Goal: Information Seeking & Learning: Learn about a topic

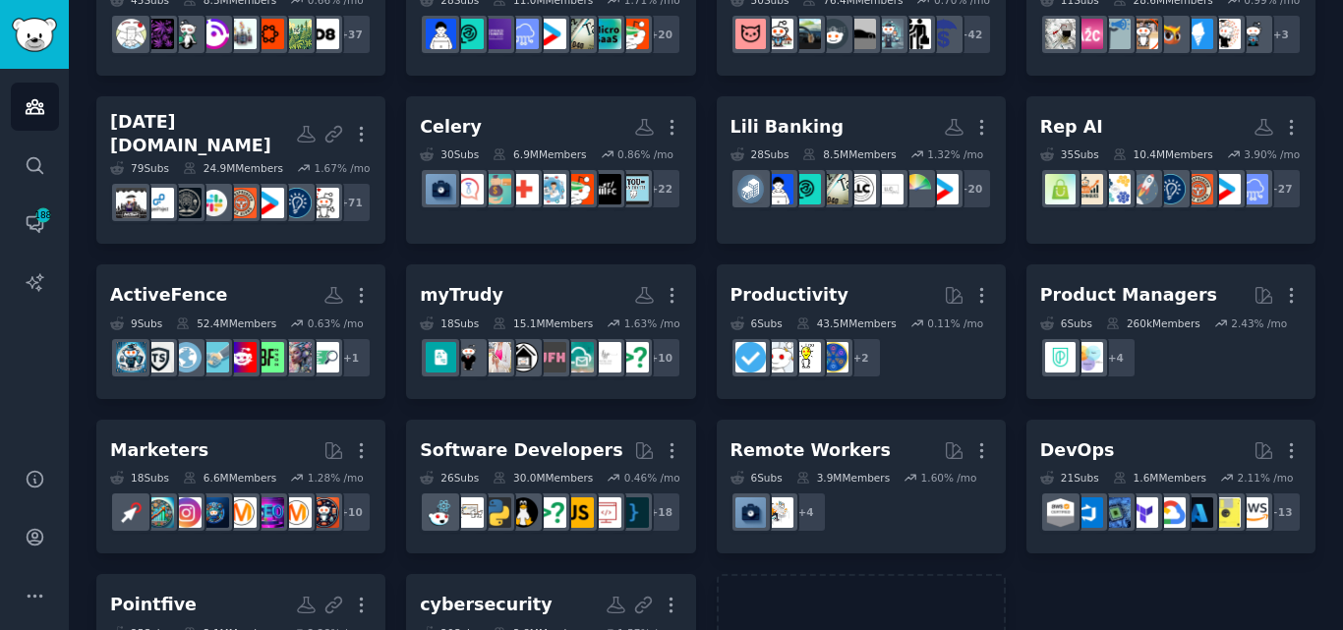
scroll to position [217, 0]
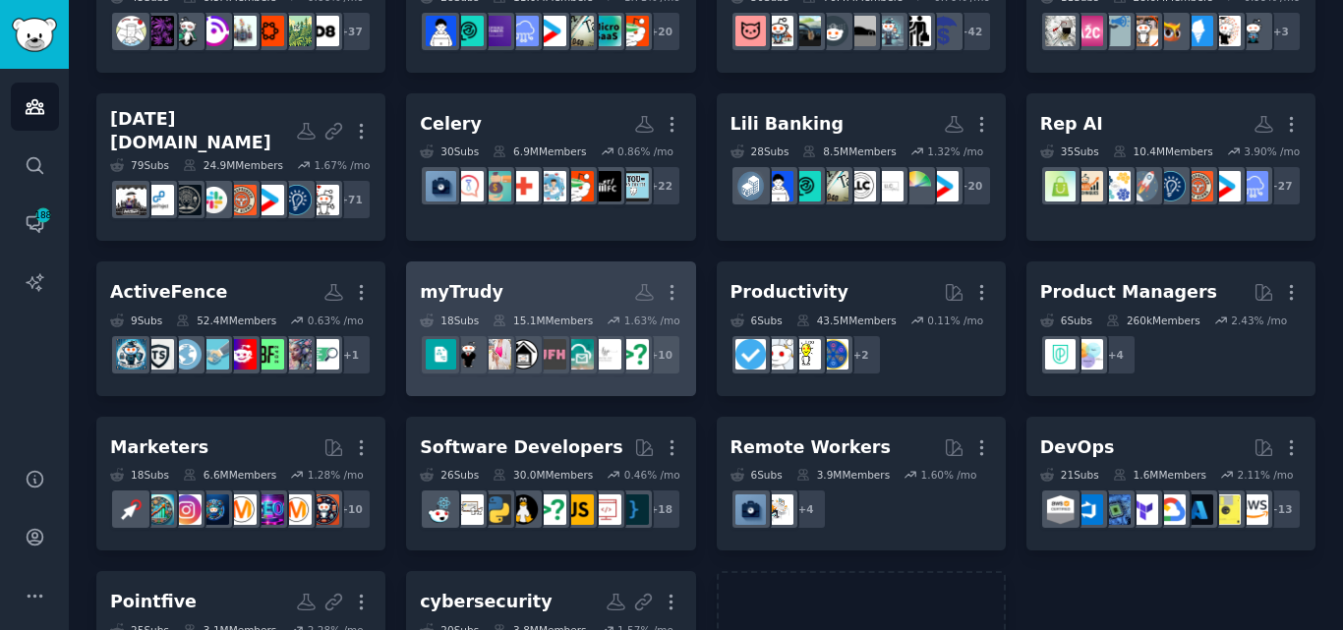
click at [491, 310] on h2 "myTrudy More" at bounding box center [551, 292] width 262 height 34
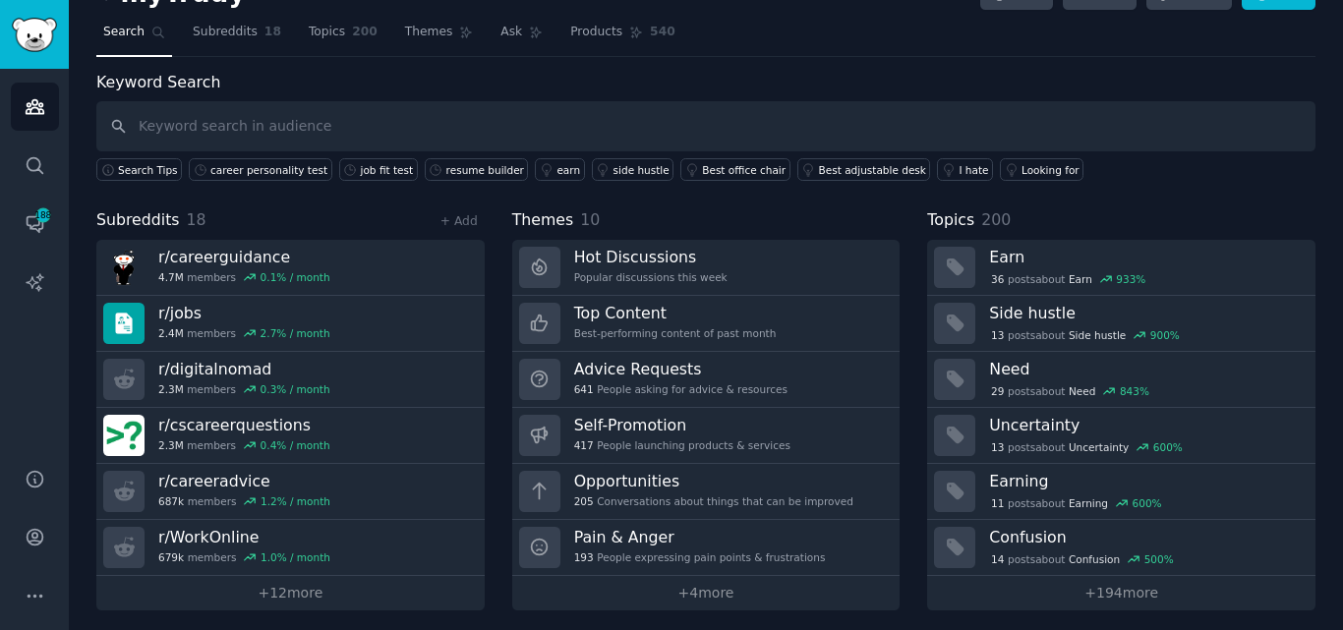
scroll to position [48, 0]
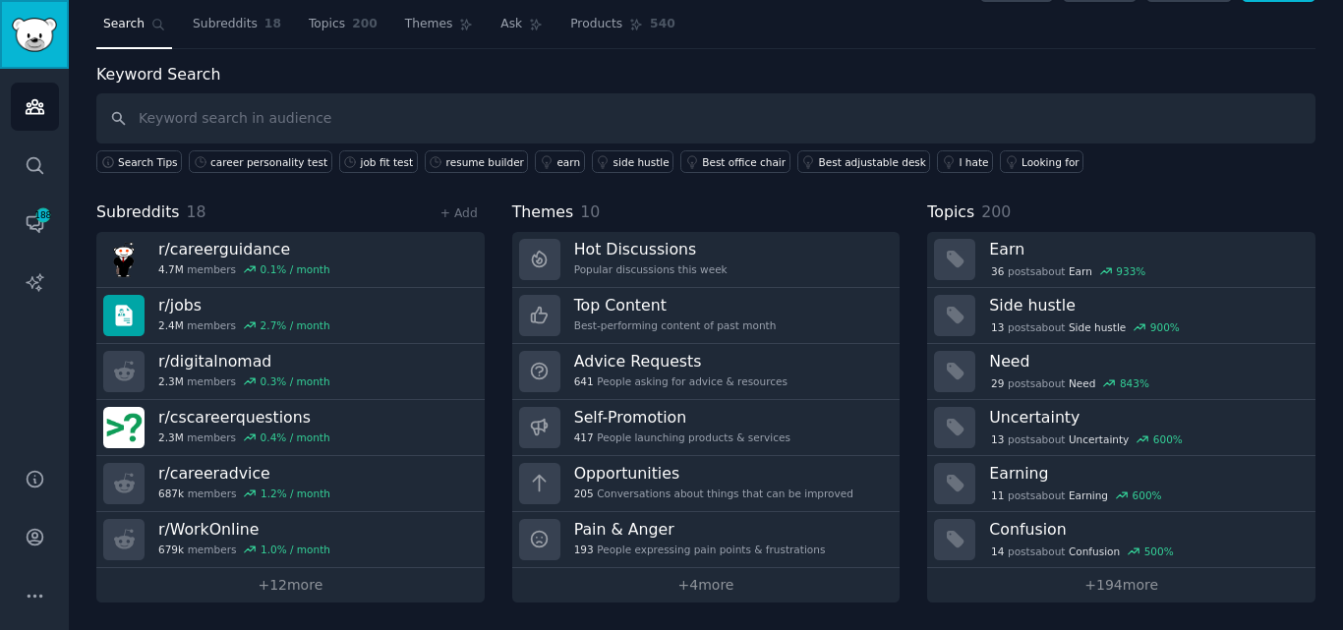
click at [43, 29] on img "Sidebar" at bounding box center [34, 35] width 45 height 34
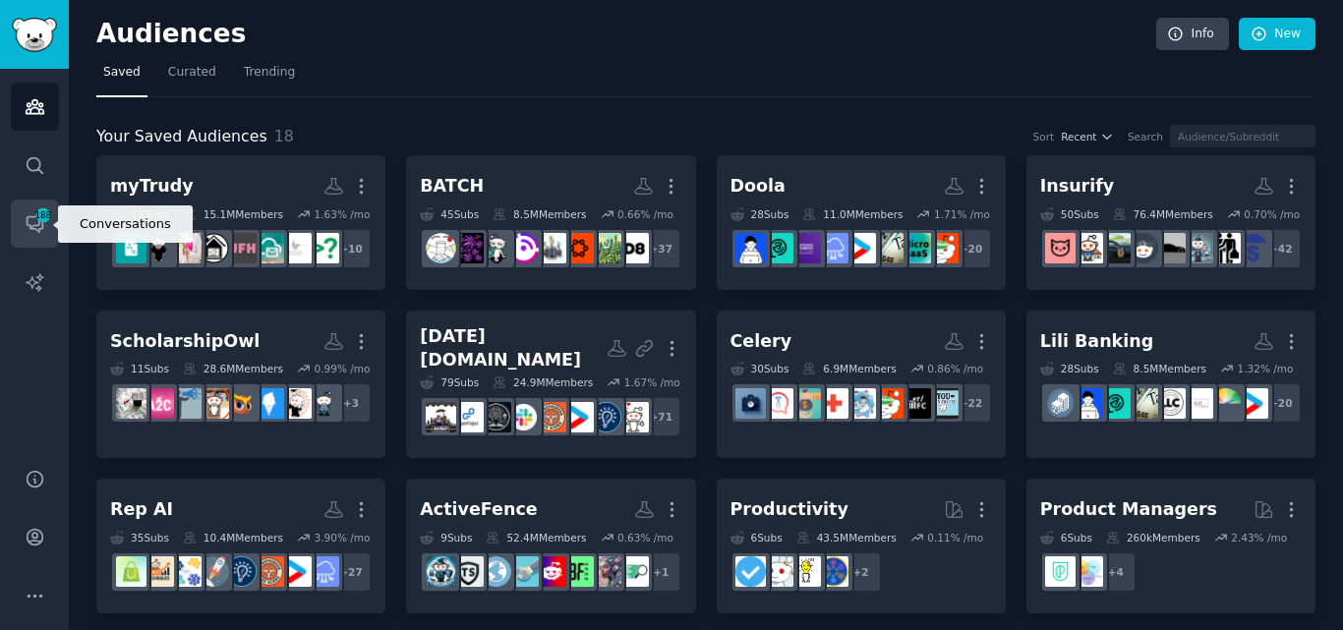
click at [34, 217] on span "188" at bounding box center [43, 215] width 18 height 14
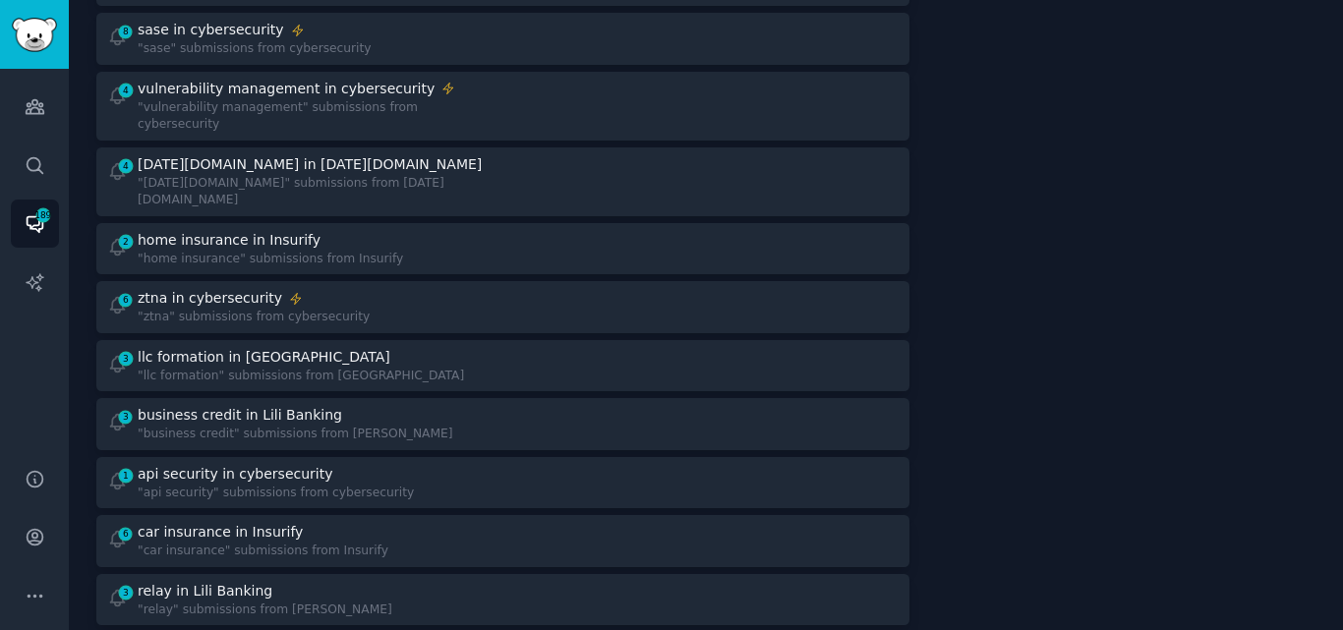
scroll to position [649, 0]
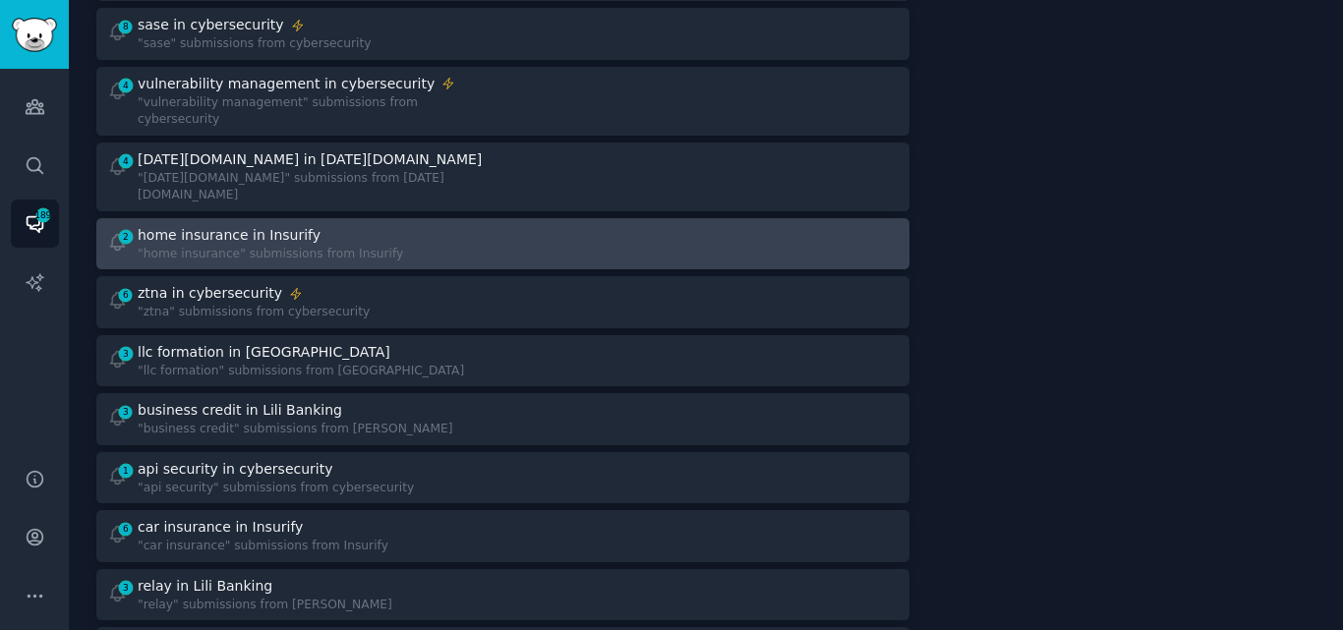
click at [479, 225] on div "2 home insurance in Insurify "home insurance" submissions from Insurify" at bounding box center [298, 244] width 382 height 38
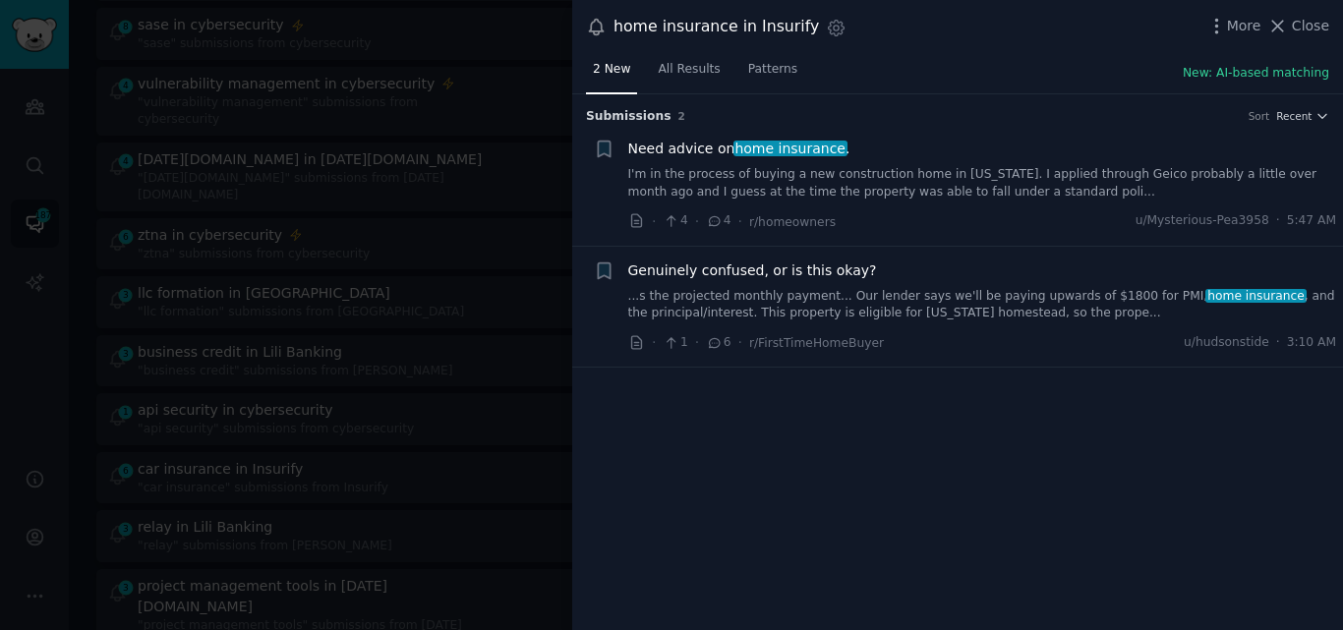
click at [826, 190] on link "I'm in the process of buying a new construction home in [US_STATE]. I applied t…" at bounding box center [982, 183] width 709 height 34
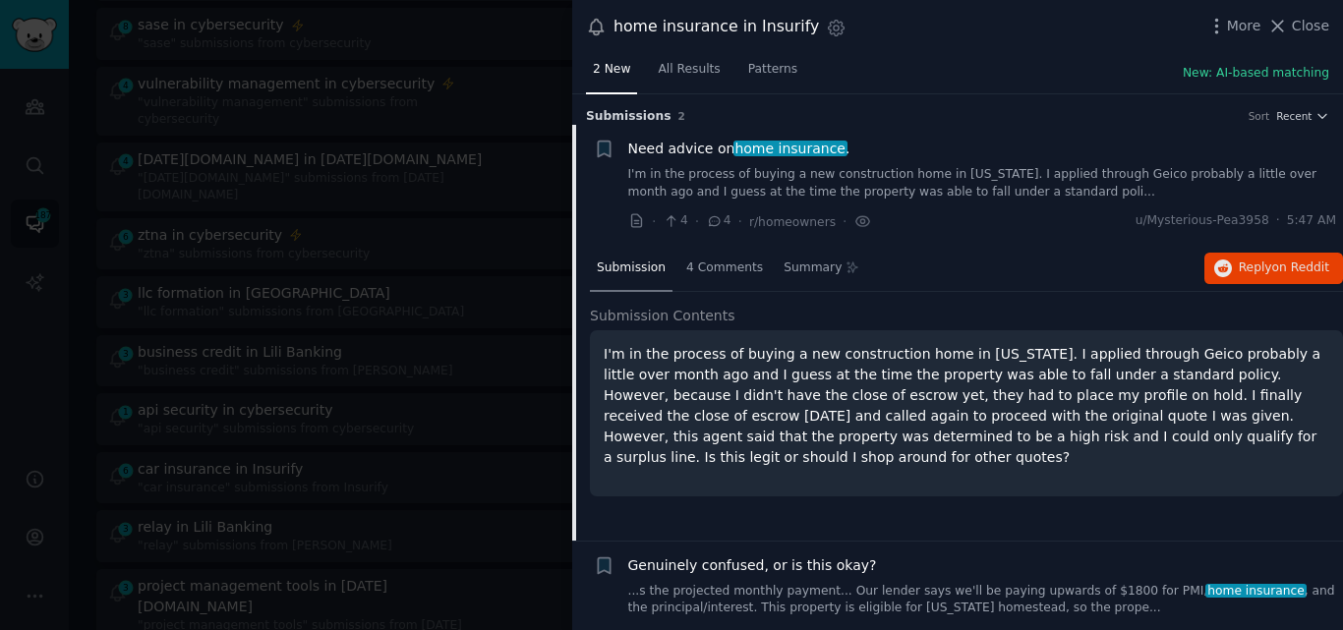
scroll to position [31, 0]
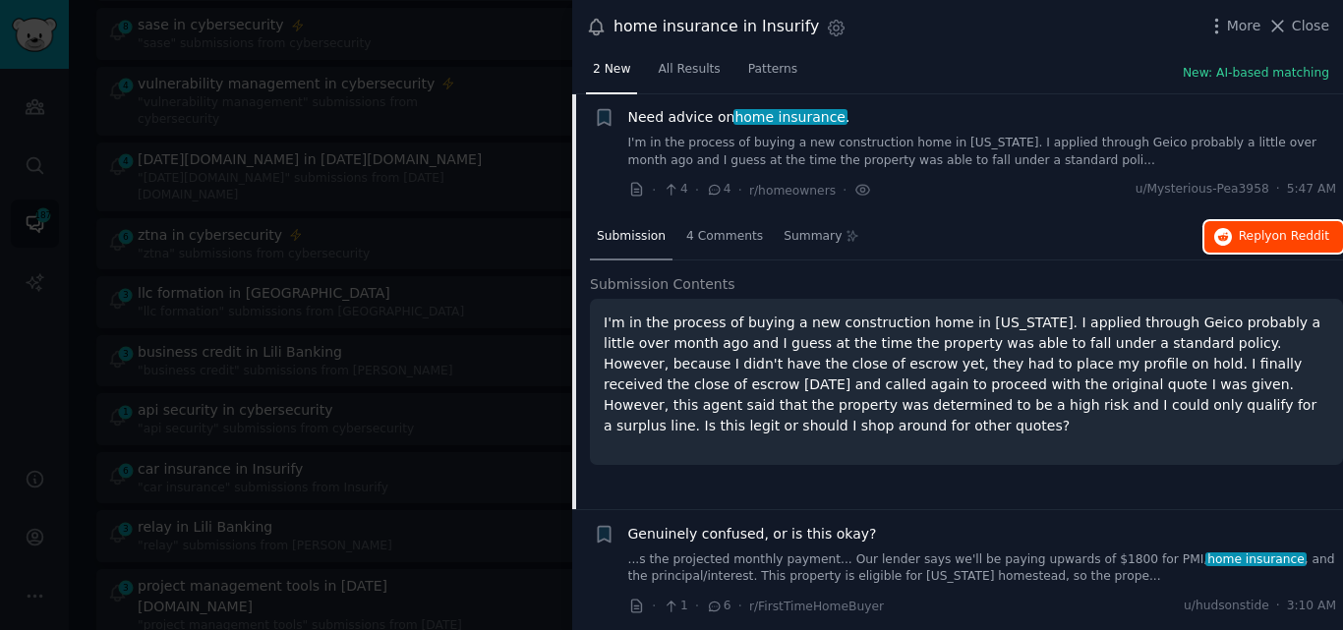
click at [1225, 236] on icon "button" at bounding box center [1223, 237] width 18 height 18
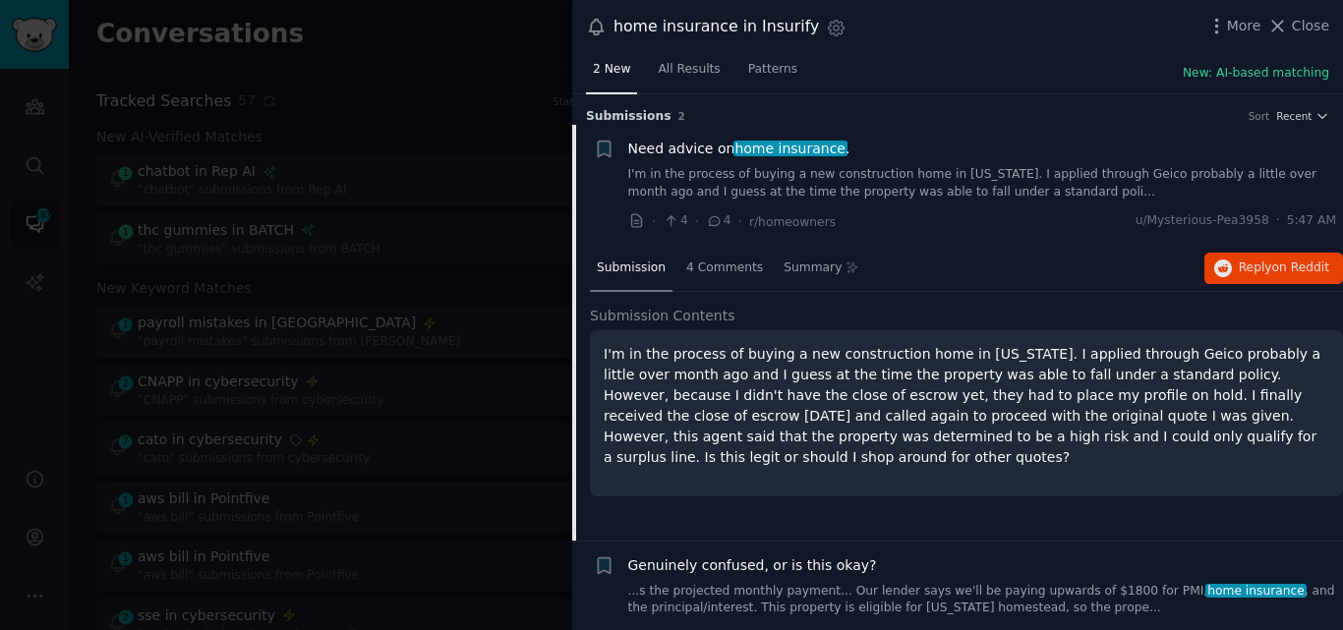
scroll to position [31, 0]
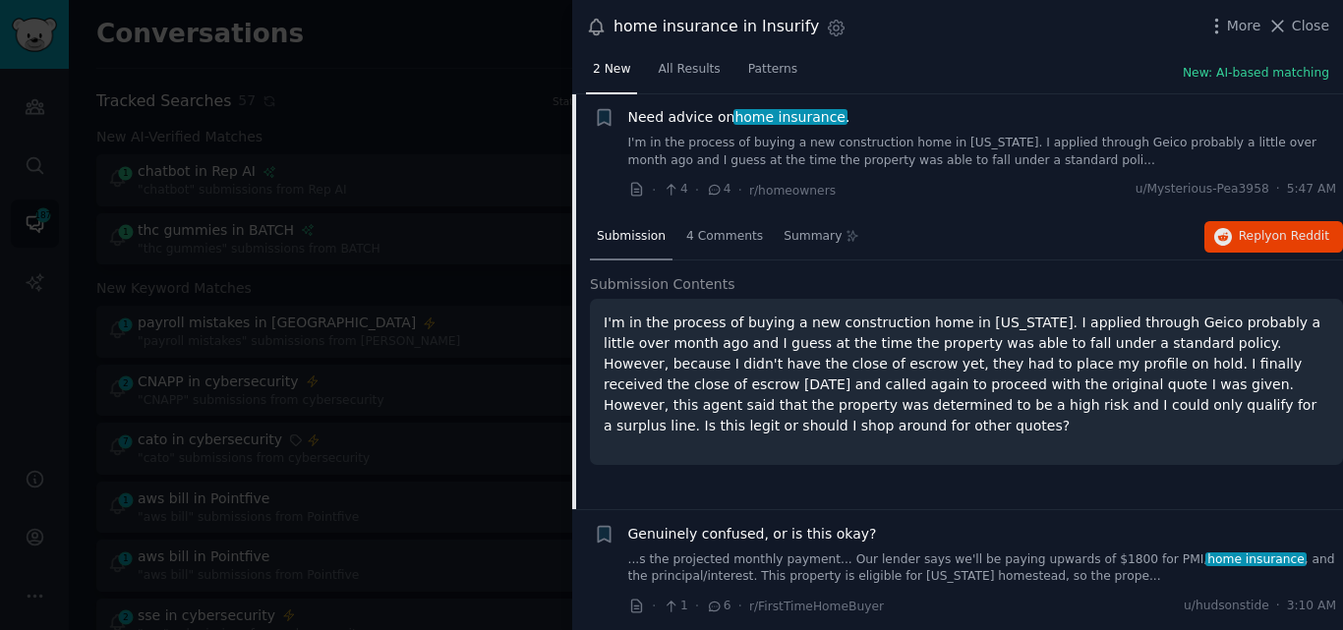
click at [825, 567] on link "...s the projected monthly payment... Our lender says we'll be paying upwards o…" at bounding box center [982, 569] width 709 height 34
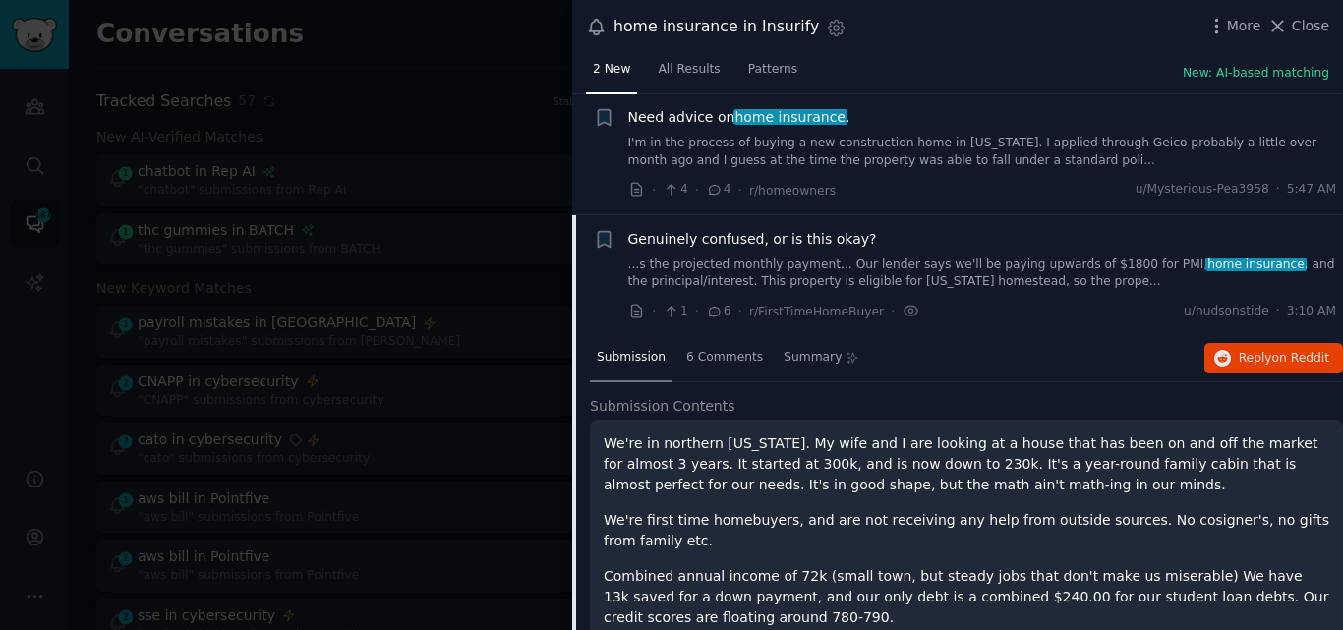
scroll to position [152, 0]
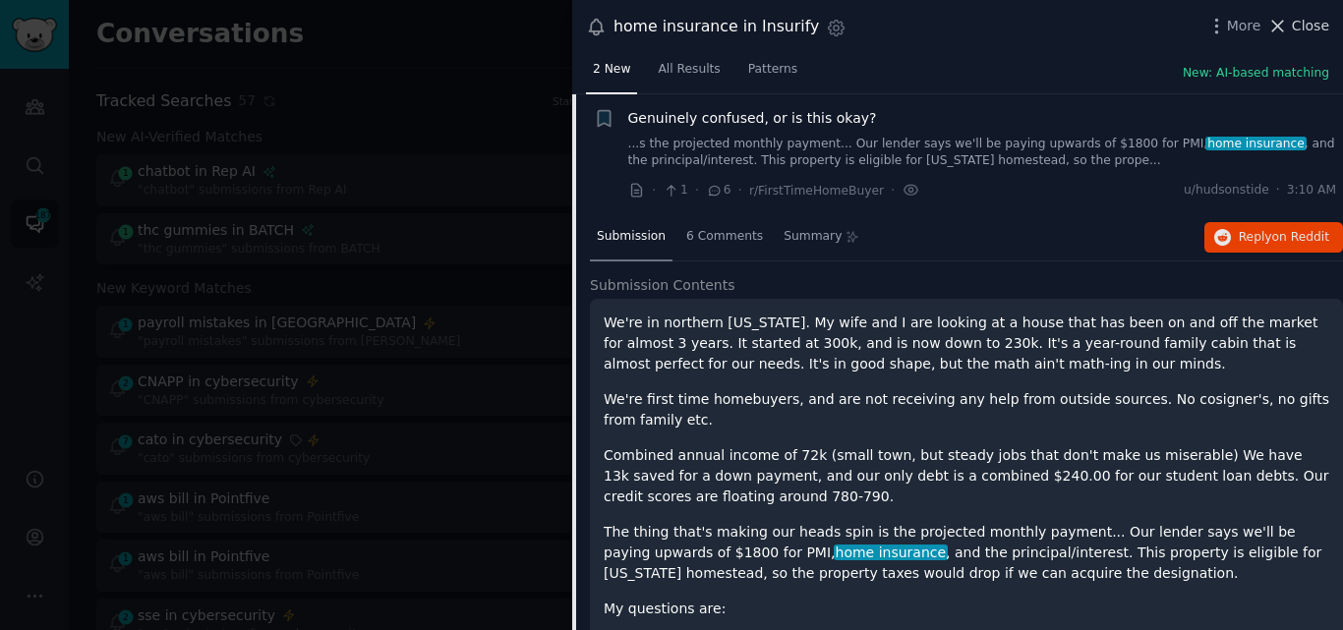
click at [1288, 29] on icon at bounding box center [1277, 26] width 21 height 21
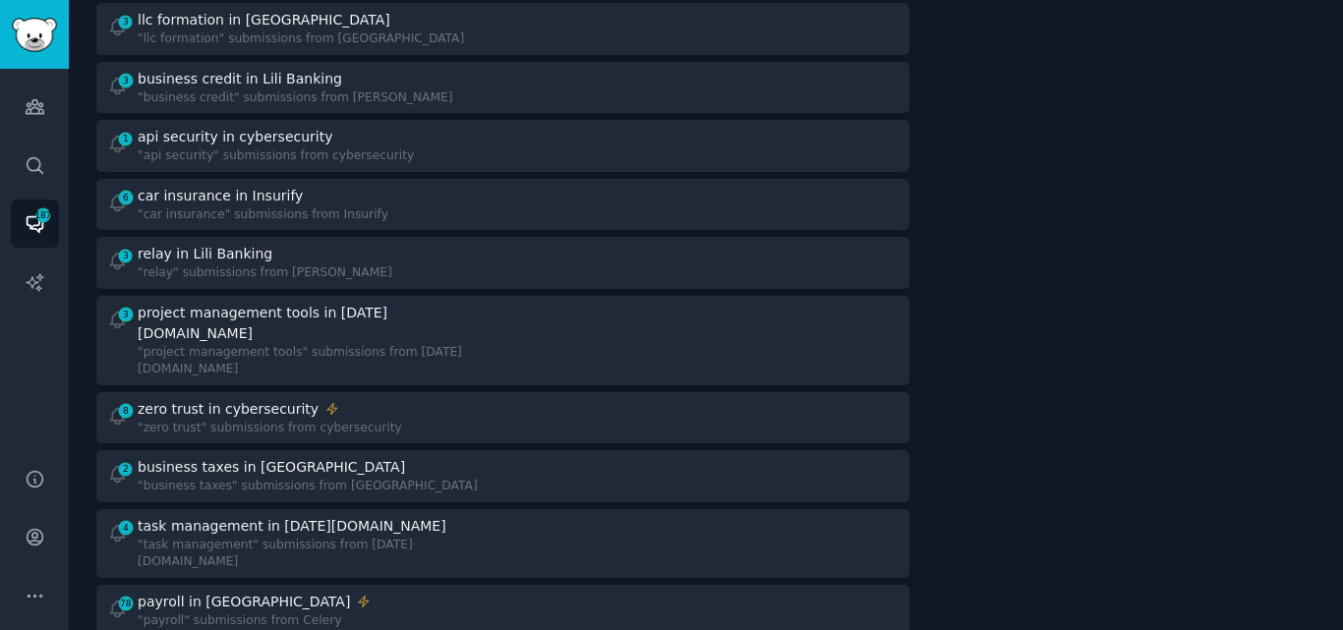
scroll to position [934, 0]
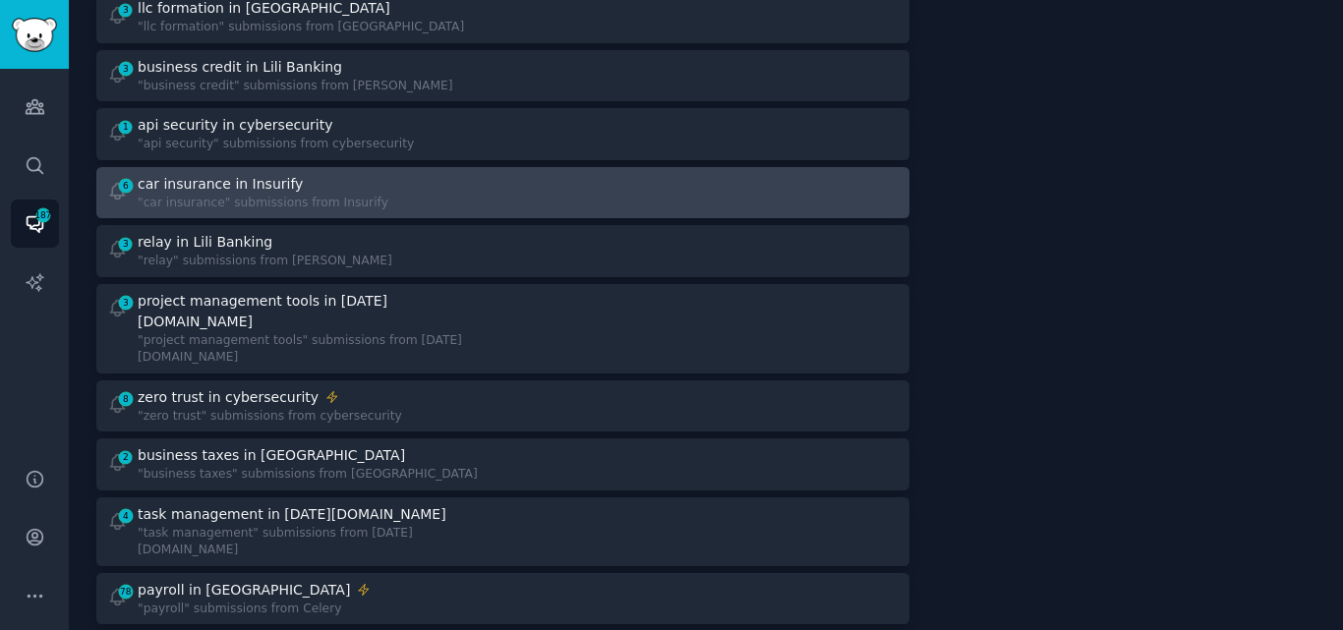
click at [380, 174] on div "6 car insurance in Insurify "car insurance" submissions from Insurify" at bounding box center [298, 193] width 382 height 38
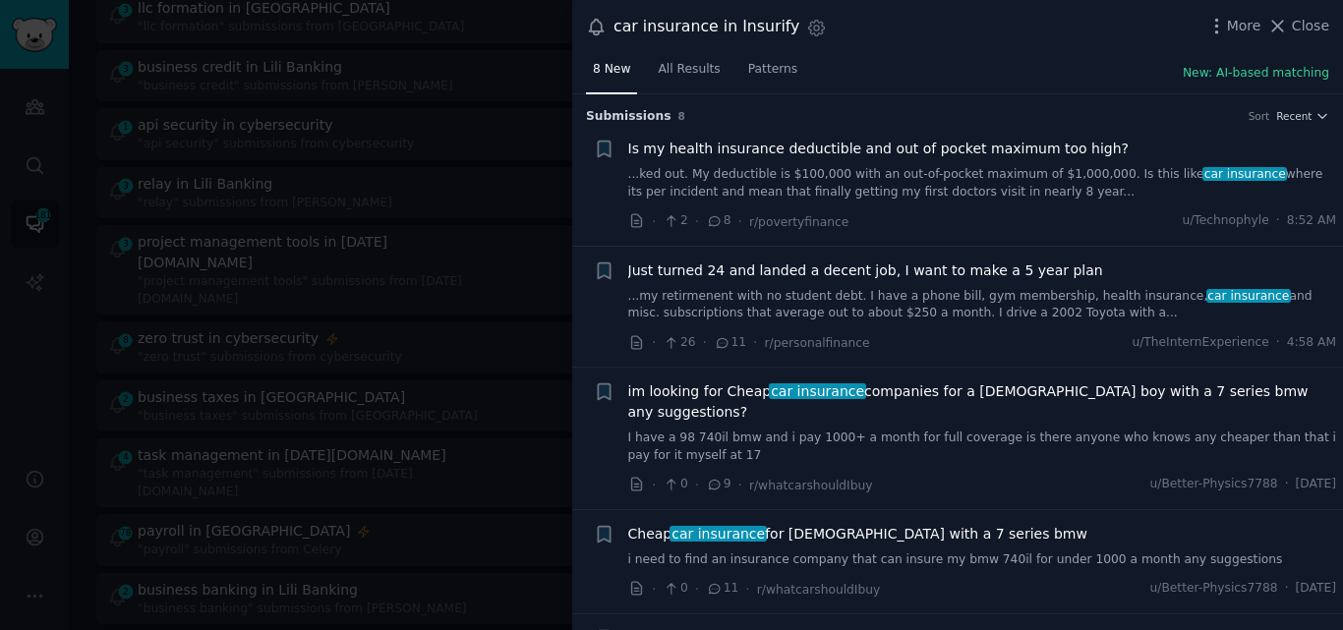
click at [858, 430] on link "I have a 98 740il bmw and i pay 1000+ a month for full coverage is there anyone…" at bounding box center [982, 447] width 709 height 34
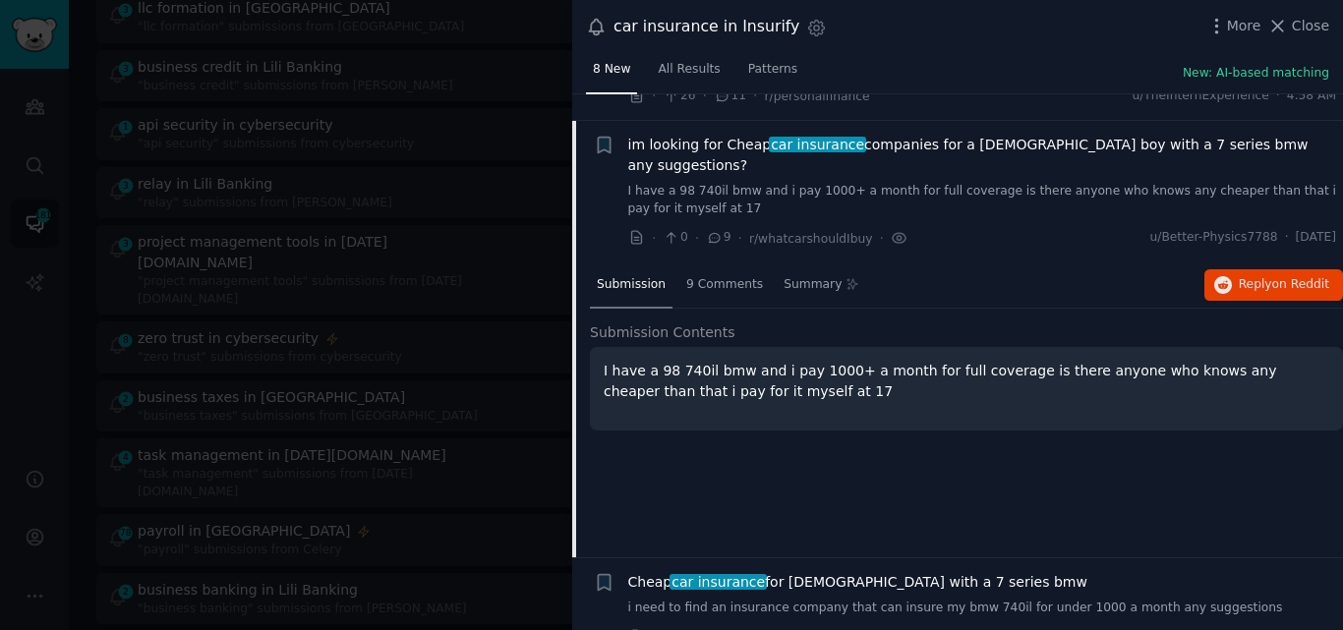
scroll to position [274, 0]
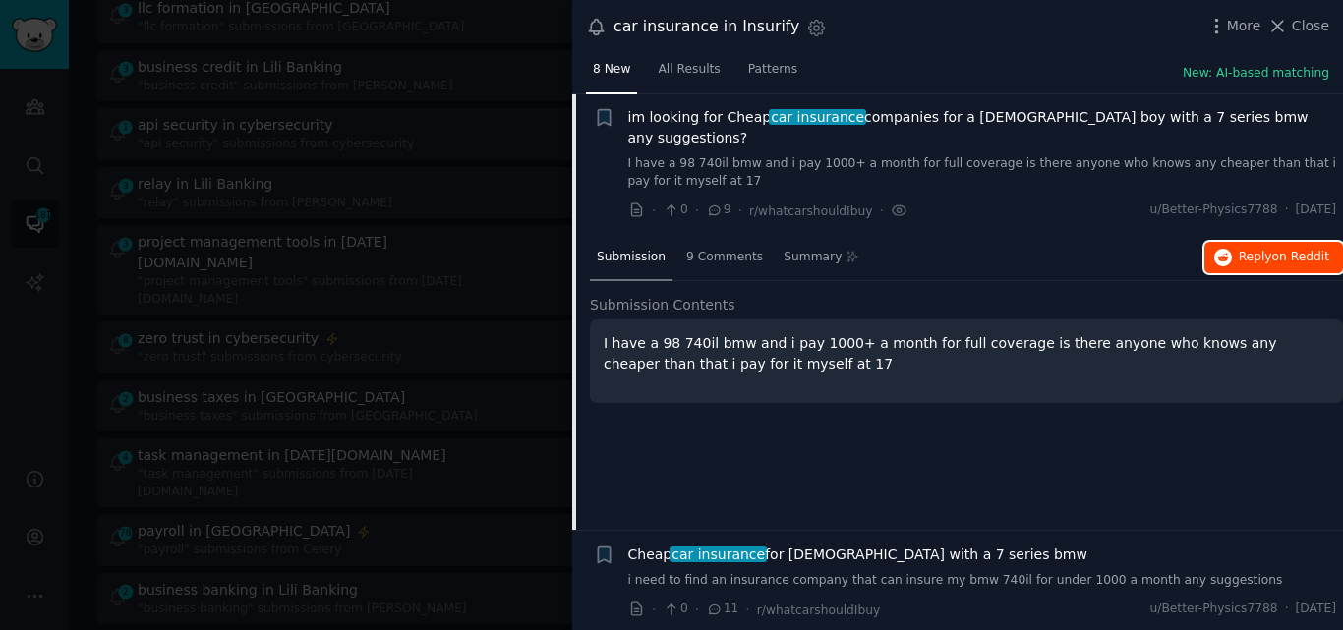
click at [1262, 249] on span "Reply on Reddit" at bounding box center [1284, 258] width 90 height 18
